Goal: Task Accomplishment & Management: Manage account settings

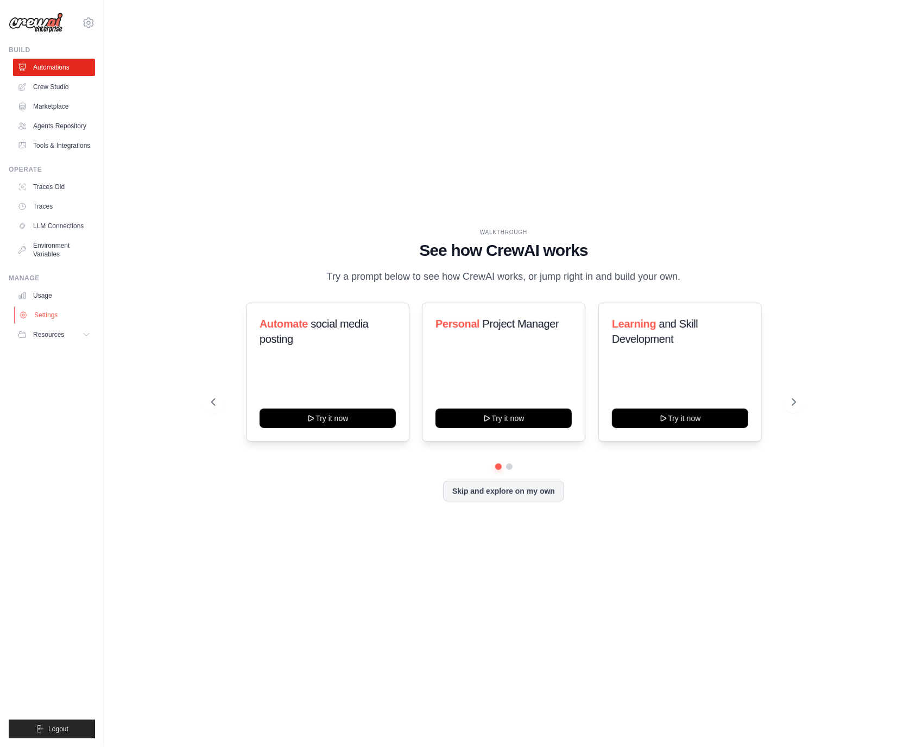
click at [71, 318] on link "Settings" at bounding box center [55, 314] width 82 height 17
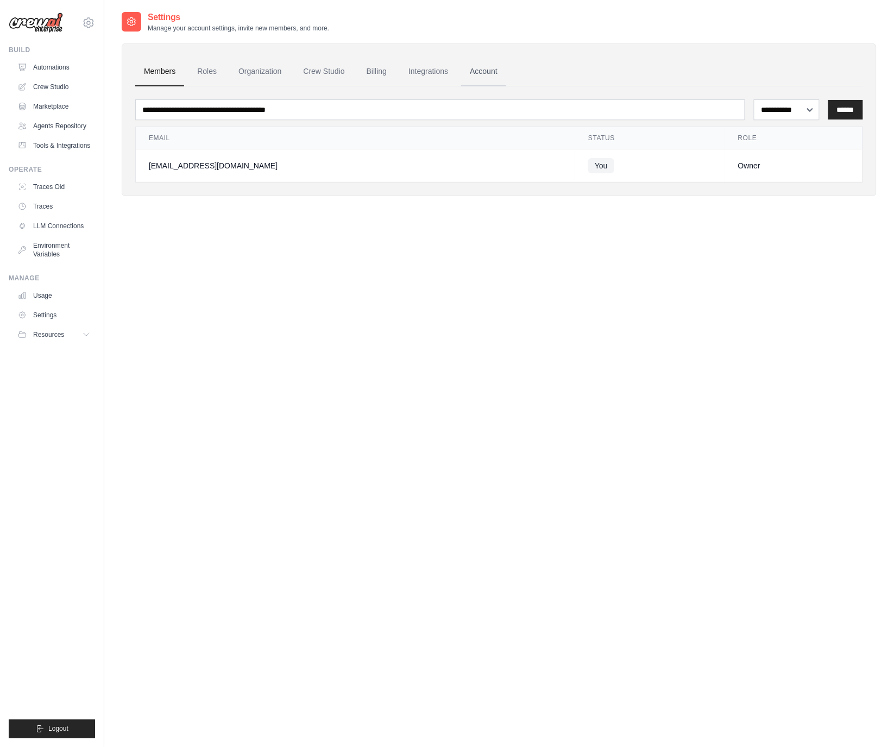
click at [488, 73] on link "Account" at bounding box center [483, 71] width 45 height 29
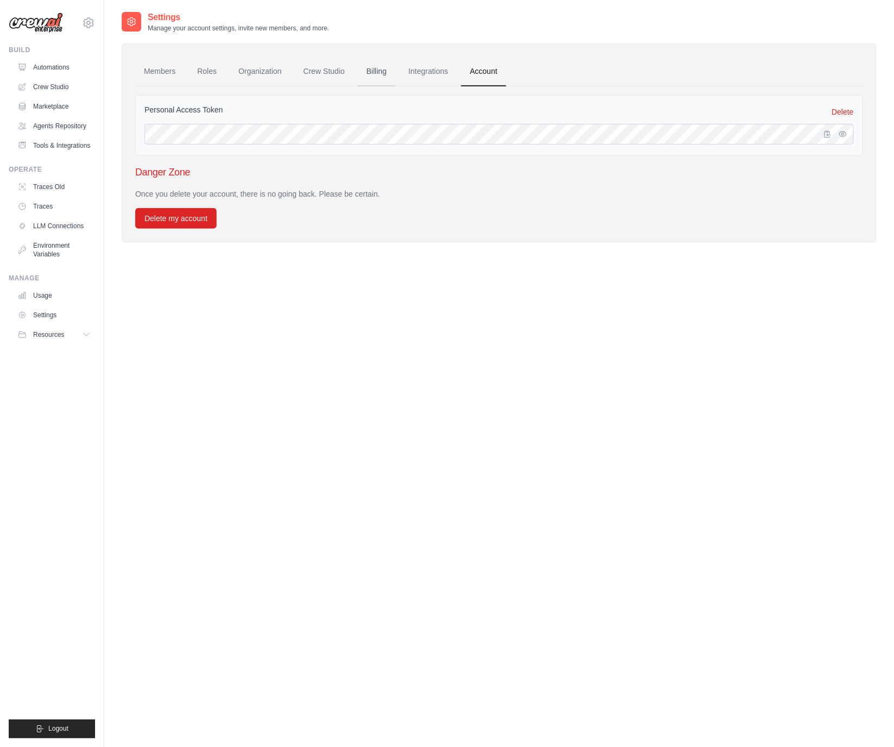
click at [364, 64] on link "Billing" at bounding box center [376, 71] width 37 height 29
